Goal: Information Seeking & Learning: Check status

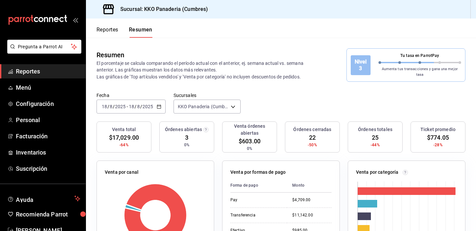
click at [103, 28] on button "Reportes" at bounding box center [108, 31] width 22 height 11
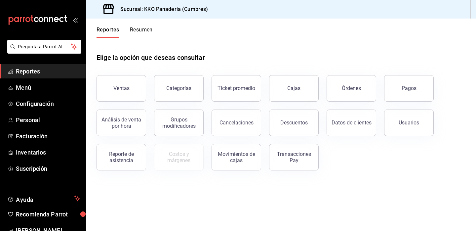
click at [143, 31] on button "Resumen" at bounding box center [141, 31] width 23 height 11
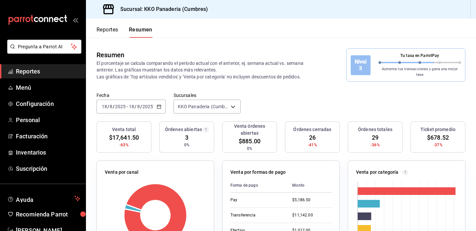
click at [28, 75] on span "Reportes" at bounding box center [48, 71] width 64 height 9
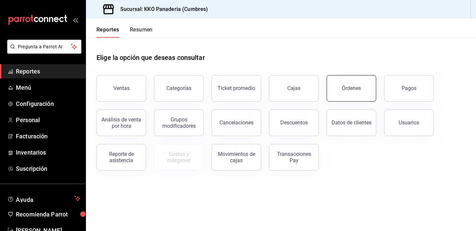
click at [358, 88] on div "Órdenes" at bounding box center [351, 88] width 19 height 6
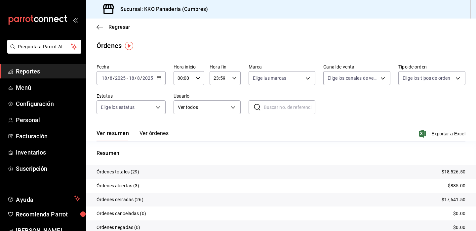
click at [153, 133] on button "Ver órdenes" at bounding box center [154, 135] width 29 height 11
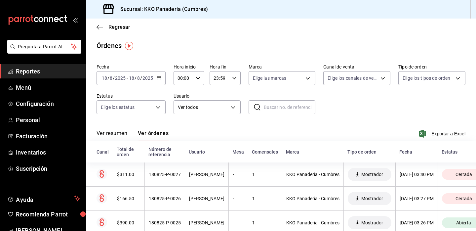
click at [28, 75] on span "Reportes" at bounding box center [48, 71] width 64 height 9
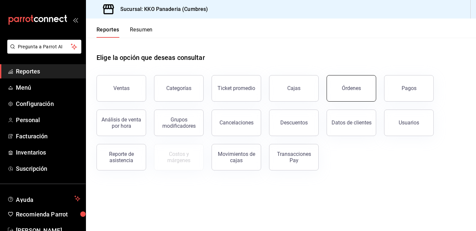
click at [352, 93] on button "Órdenes" at bounding box center [352, 88] width 50 height 26
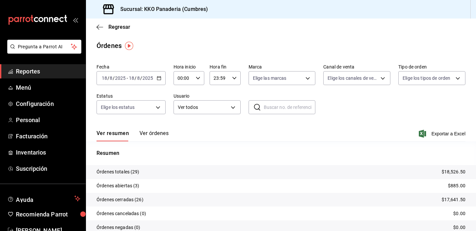
click at [19, 67] on span "Reportes" at bounding box center [48, 71] width 64 height 9
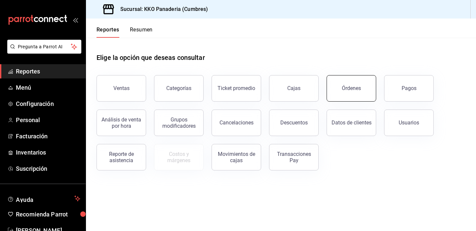
click at [366, 93] on button "Órdenes" at bounding box center [352, 88] width 50 height 26
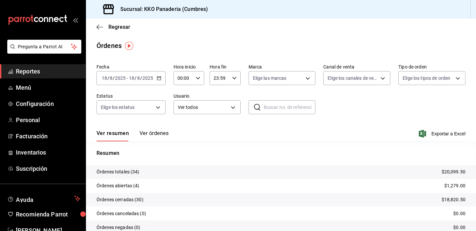
click at [156, 136] on button "Ver órdenes" at bounding box center [154, 135] width 29 height 11
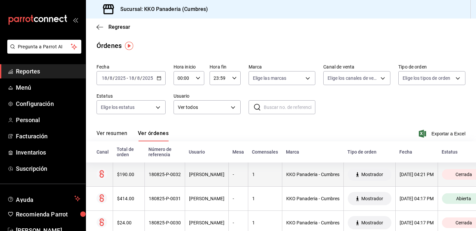
click at [130, 177] on div "$190.00" at bounding box center [128, 174] width 23 height 5
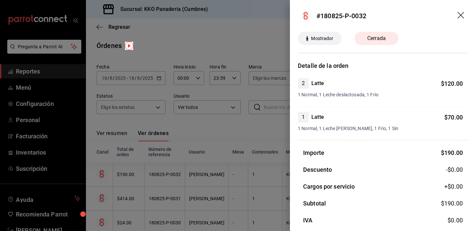
click at [172, 185] on div at bounding box center [238, 115] width 476 height 231
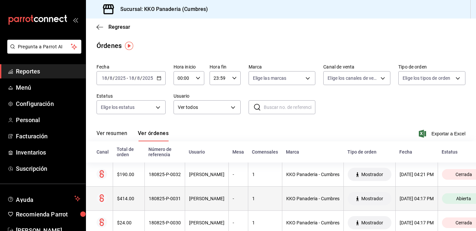
click at [143, 198] on th "$414.00" at bounding box center [129, 198] width 32 height 24
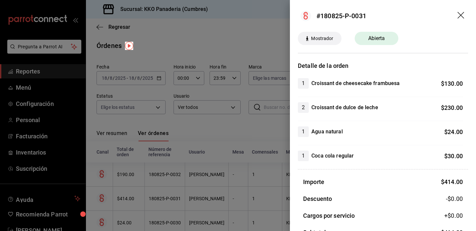
click at [208, 189] on div at bounding box center [238, 115] width 476 height 231
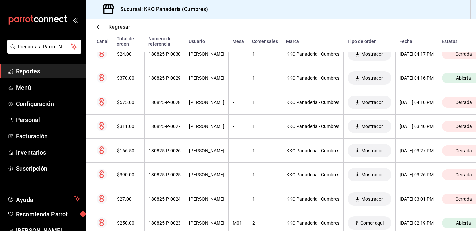
scroll to position [182, 0]
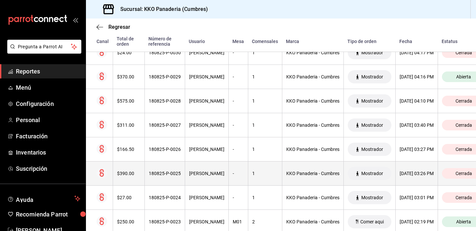
click at [134, 180] on th "$390.00" at bounding box center [129, 173] width 32 height 24
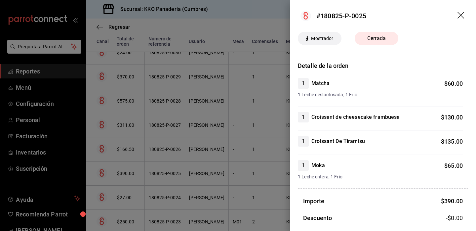
click at [179, 164] on div at bounding box center [238, 115] width 476 height 231
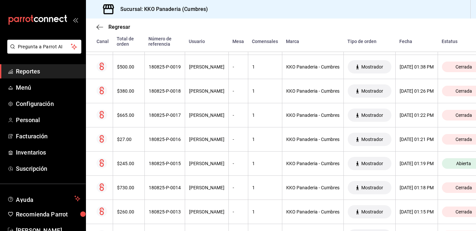
scroll to position [508, 0]
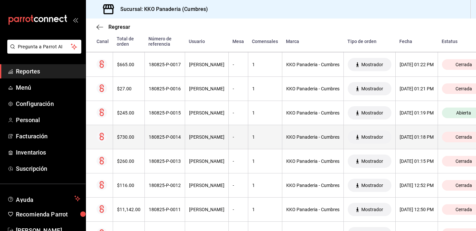
click at [127, 134] on th "$730.00" at bounding box center [129, 137] width 32 height 24
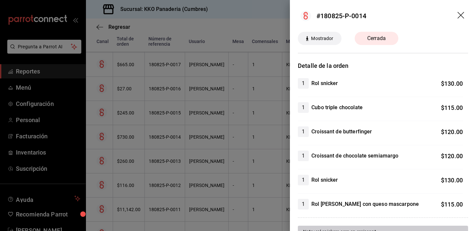
click at [200, 170] on div at bounding box center [238, 115] width 476 height 231
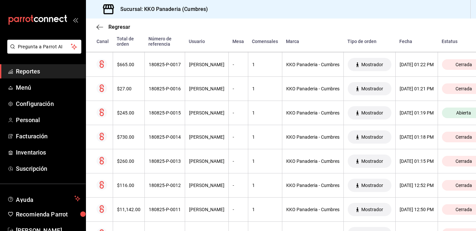
click at [28, 70] on span "Reportes" at bounding box center [48, 71] width 64 height 9
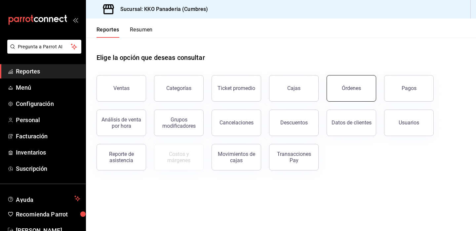
click at [352, 95] on button "Órdenes" at bounding box center [352, 88] width 50 height 26
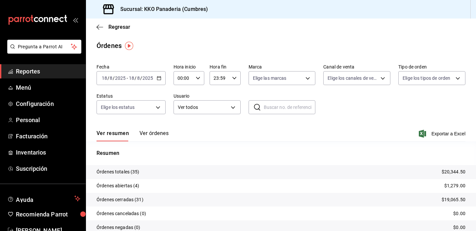
click at [25, 71] on span "Reportes" at bounding box center [48, 71] width 64 height 9
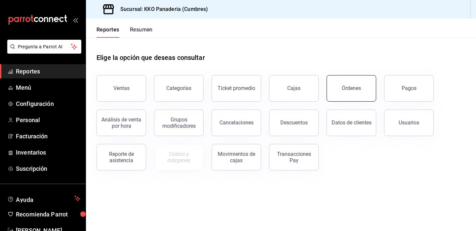
click at [366, 91] on button "Órdenes" at bounding box center [352, 88] width 50 height 26
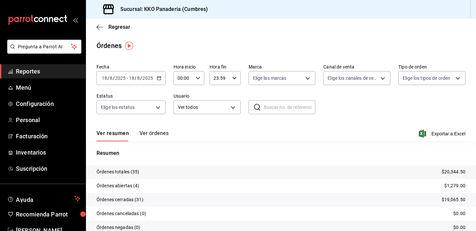
click at [152, 134] on button "Ver órdenes" at bounding box center [154, 135] width 29 height 11
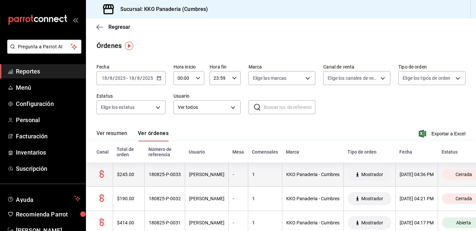
click at [127, 179] on th "$245.00" at bounding box center [129, 174] width 32 height 24
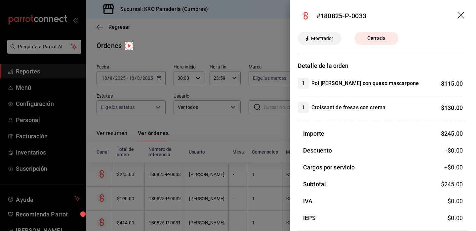
click at [158, 146] on div at bounding box center [238, 115] width 476 height 231
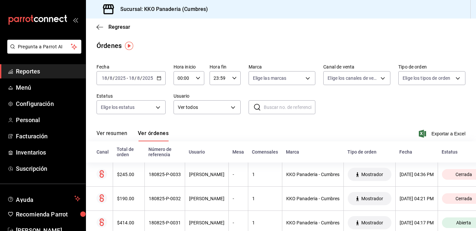
click at [25, 73] on span "Reportes" at bounding box center [48, 71] width 64 height 9
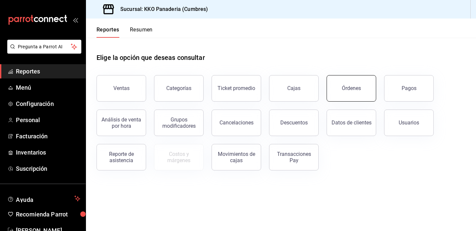
click at [349, 78] on button "Órdenes" at bounding box center [352, 88] width 50 height 26
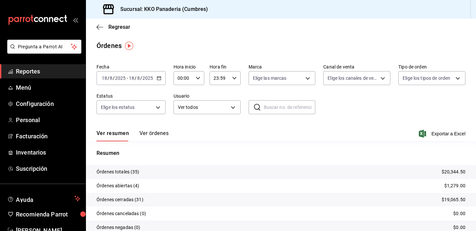
click at [151, 136] on button "Ver órdenes" at bounding box center [154, 135] width 29 height 11
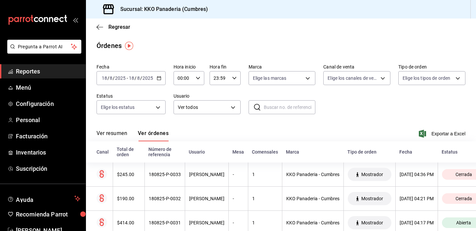
click at [26, 67] on span "Reportes" at bounding box center [48, 71] width 64 height 9
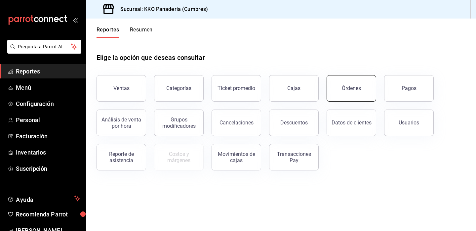
click at [333, 87] on button "Órdenes" at bounding box center [352, 88] width 50 height 26
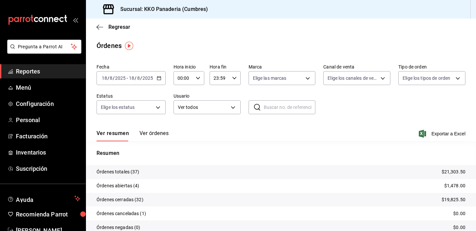
click at [43, 74] on span "Reportes" at bounding box center [48, 71] width 64 height 9
